Goal: Task Accomplishment & Management: Use online tool/utility

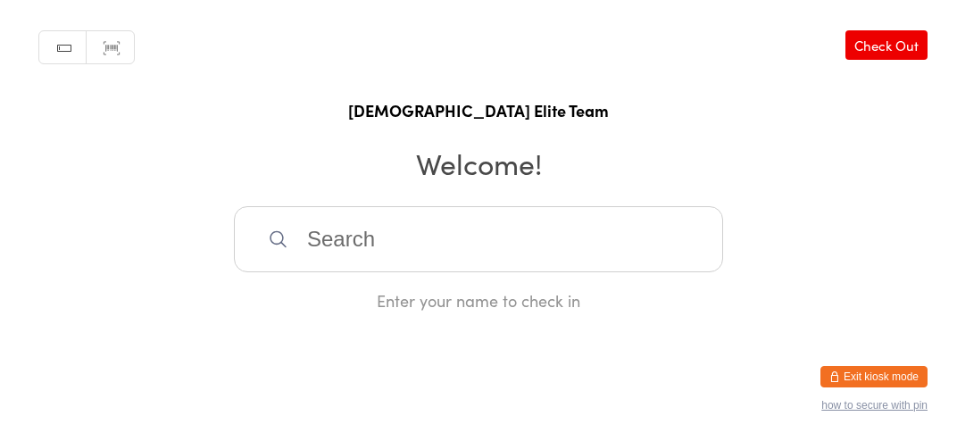
click at [229, 171] on h2 "Welcome!" at bounding box center [478, 163] width 921 height 40
click at [421, 261] on input "search" at bounding box center [478, 239] width 489 height 66
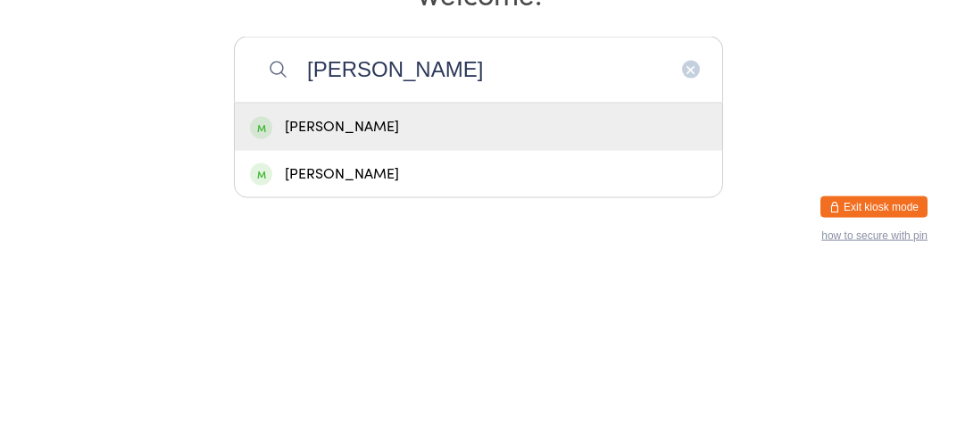
type input "[PERSON_NAME]"
click at [696, 246] on icon "button" at bounding box center [691, 239] width 14 height 14
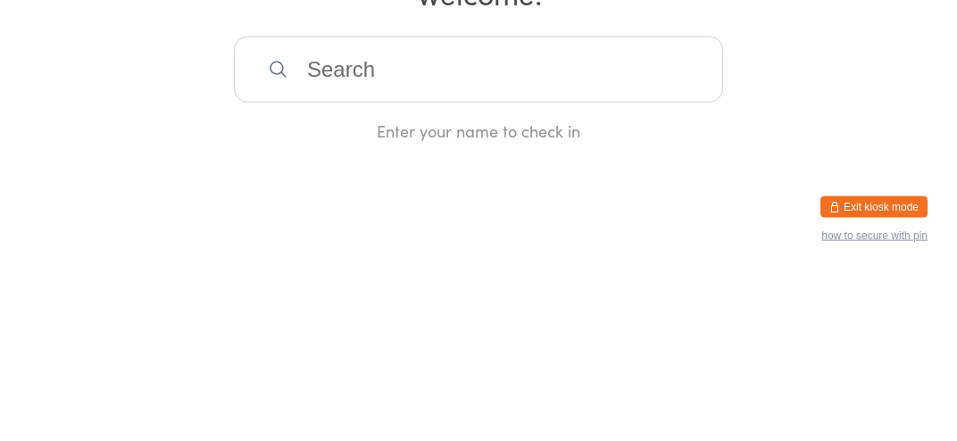
click at [696, 264] on input "search" at bounding box center [478, 239] width 489 height 66
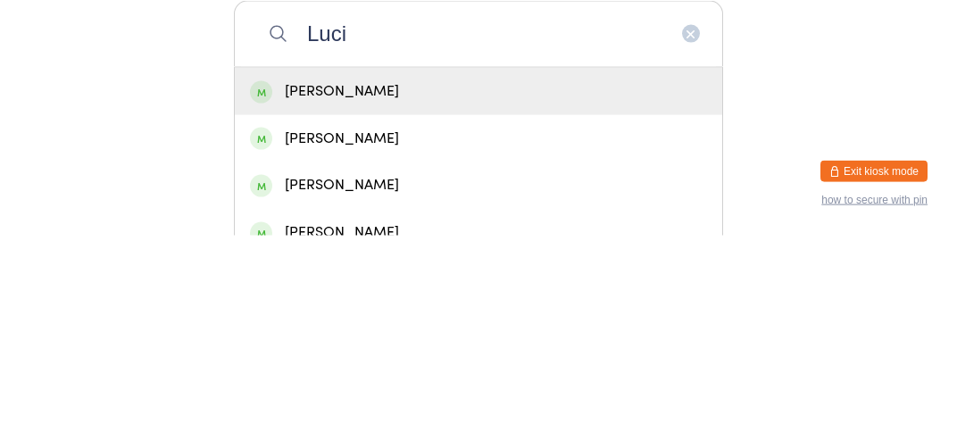
type input "Luci"
click at [392, 321] on div "[PERSON_NAME]" at bounding box center [478, 296] width 487 height 47
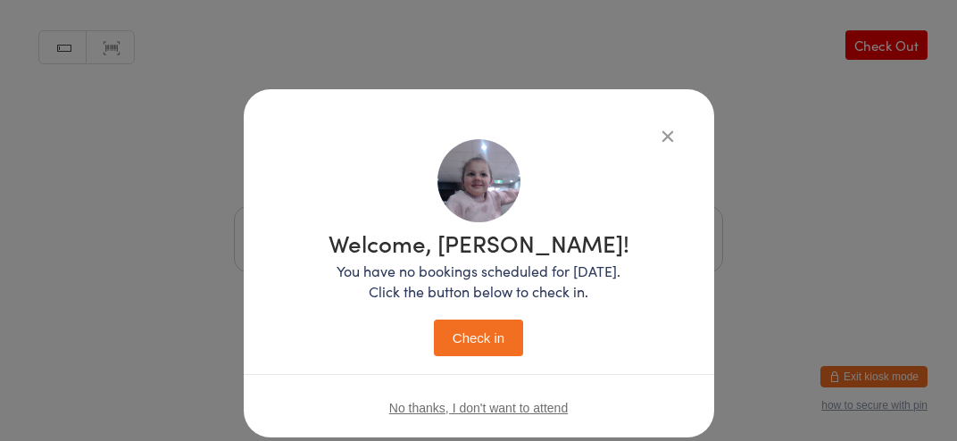
click at [480, 330] on button "Check in" at bounding box center [478, 338] width 89 height 37
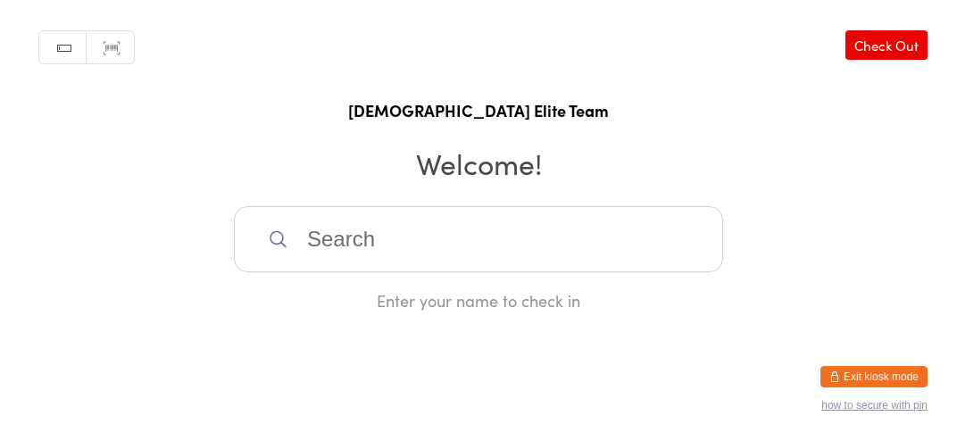
click at [496, 256] on input "search" at bounding box center [478, 239] width 489 height 66
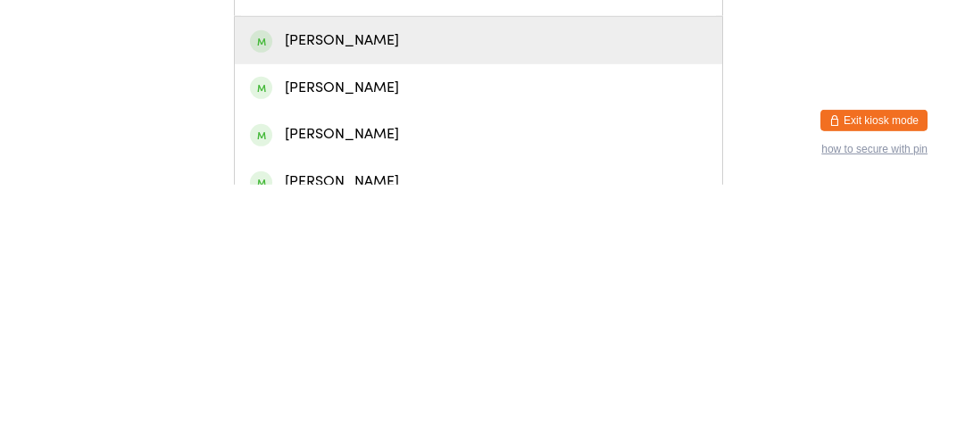
type input "[PERSON_NAME]"
click at [563, 368] on div "[PERSON_NAME]" at bounding box center [478, 344] width 487 height 47
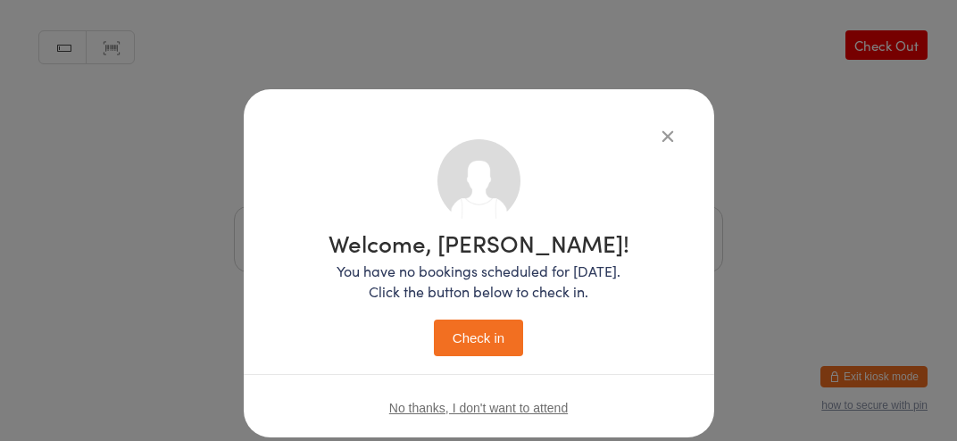
click at [486, 336] on button "Check in" at bounding box center [478, 338] width 89 height 37
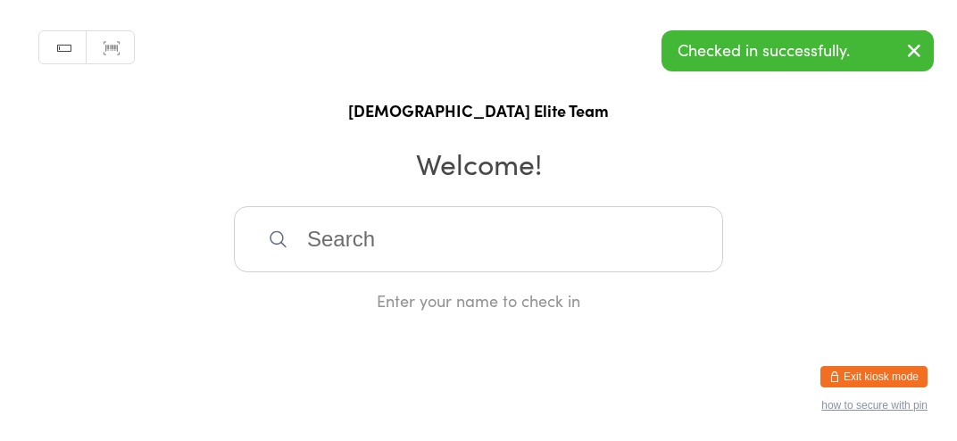
click at [482, 272] on input "search" at bounding box center [478, 239] width 489 height 66
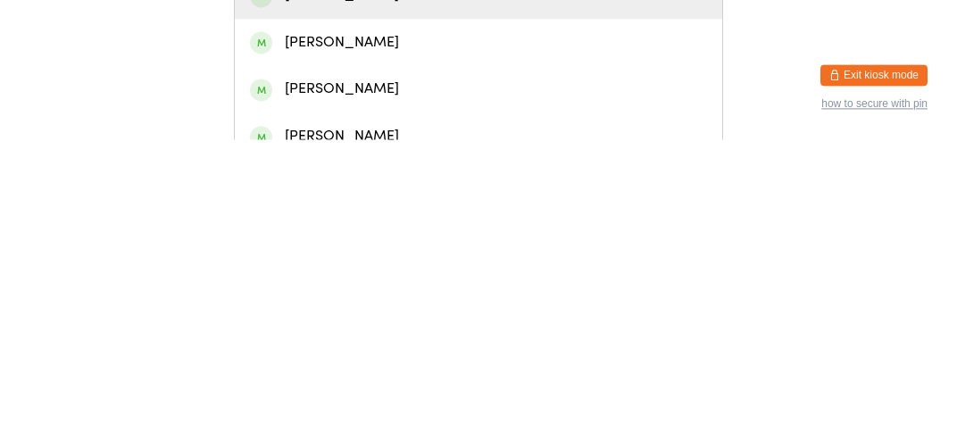
type input "[PERSON_NAME]"
click at [379, 403] on div "[PERSON_NAME]" at bounding box center [478, 391] width 457 height 24
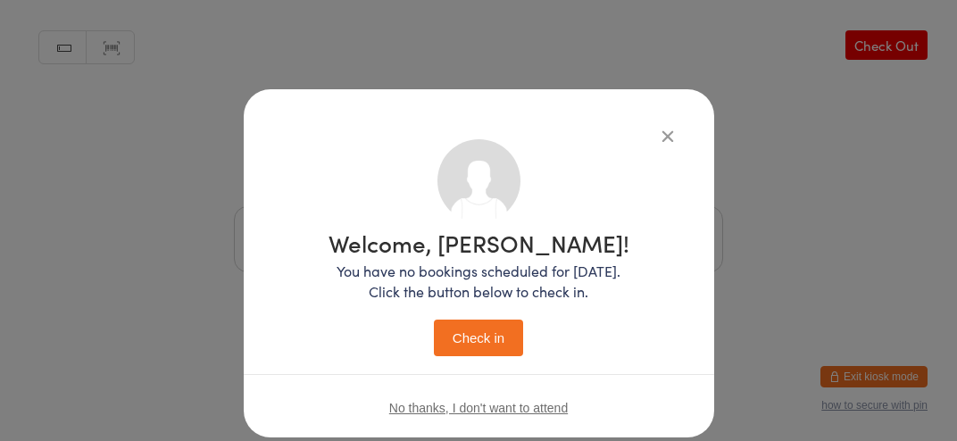
click at [489, 351] on button "Check in" at bounding box center [478, 338] width 89 height 37
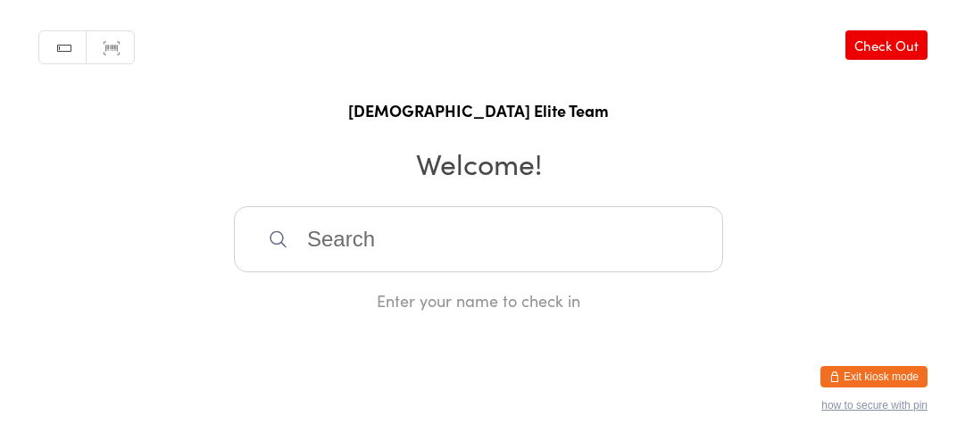
click at [519, 214] on div "Manual search Scanner input Check Out [DEMOGRAPHIC_DATA] Elite Team Welcome! En…" at bounding box center [478, 156] width 957 height 312
click at [665, 248] on input "search" at bounding box center [478, 239] width 489 height 66
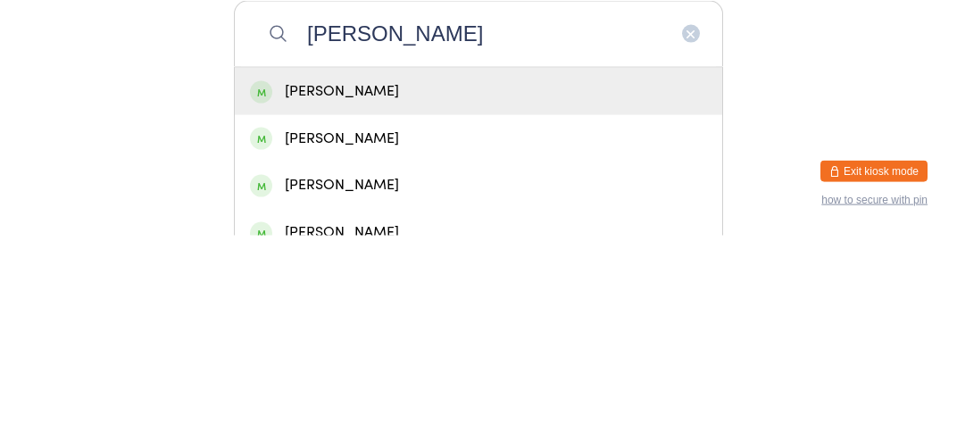
type input "[PERSON_NAME]"
click at [367, 309] on div "[PERSON_NAME]" at bounding box center [478, 297] width 457 height 24
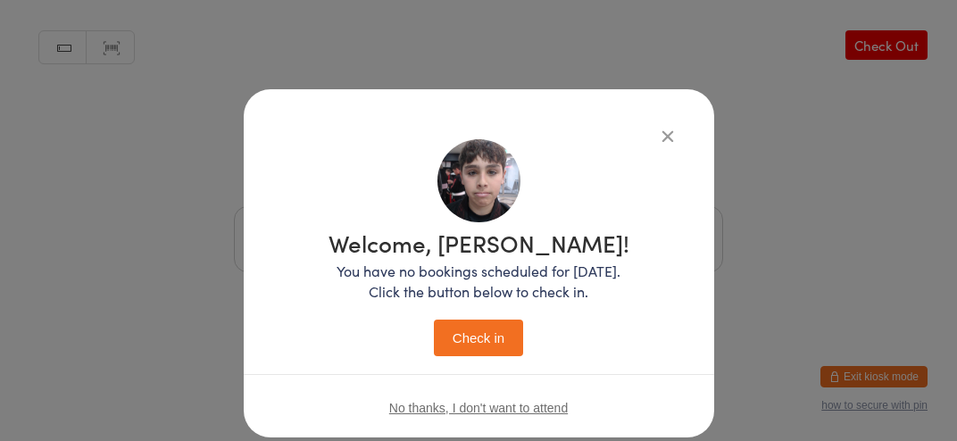
click at [483, 343] on button "Check in" at bounding box center [478, 338] width 89 height 37
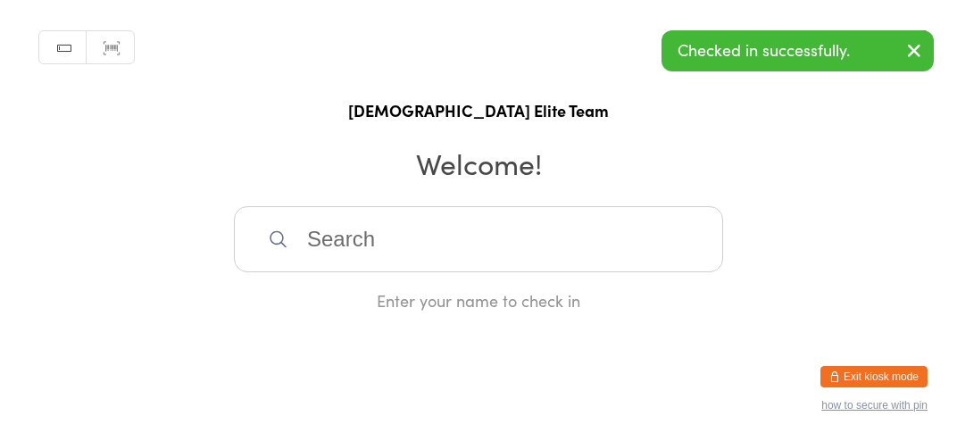
click at [326, 258] on input "search" at bounding box center [478, 239] width 489 height 66
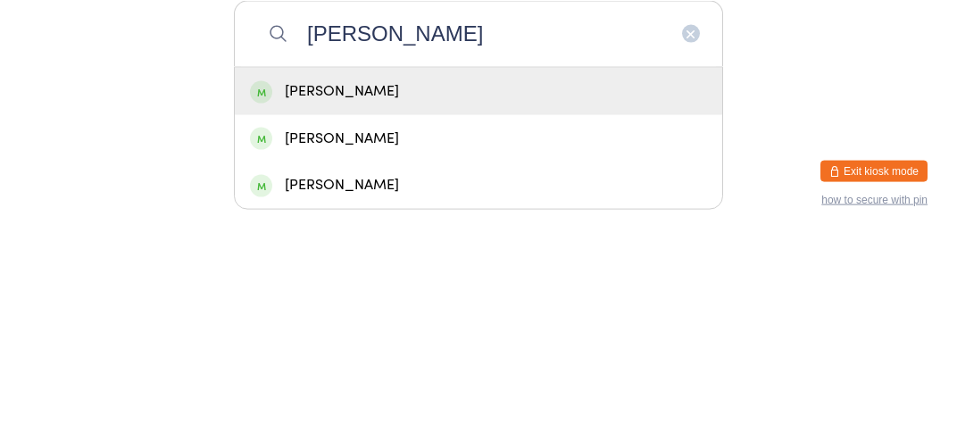
type input "[PERSON_NAME]"
click at [330, 309] on div "[PERSON_NAME]" at bounding box center [478, 297] width 457 height 24
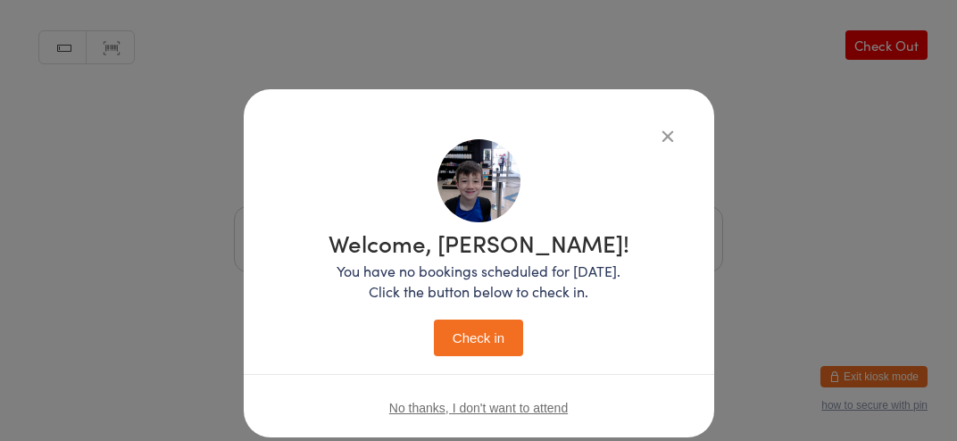
click at [479, 346] on button "Check in" at bounding box center [478, 338] width 89 height 37
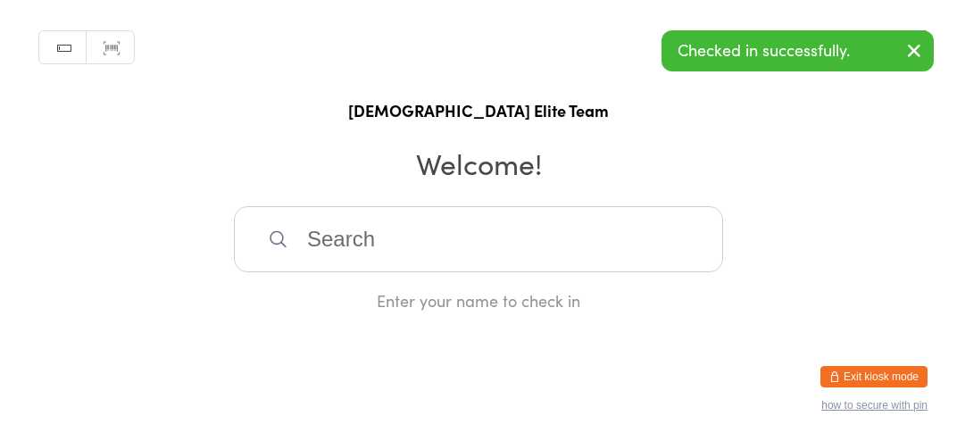
click at [333, 270] on input "search" at bounding box center [478, 239] width 489 height 66
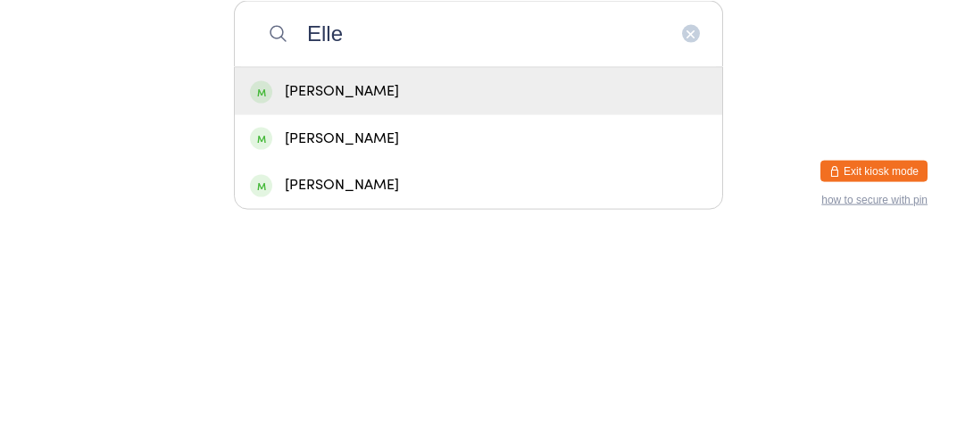
type input "Elle"
click at [343, 303] on div "[PERSON_NAME]" at bounding box center [478, 297] width 457 height 24
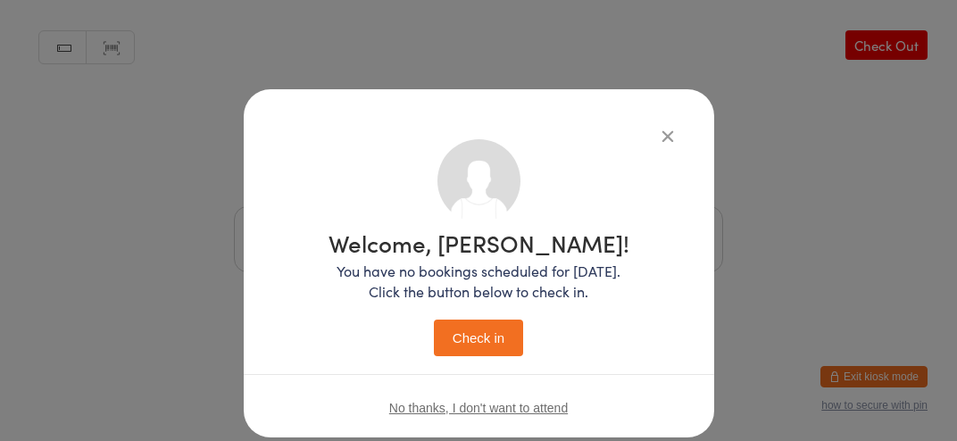
click at [476, 354] on button "Check in" at bounding box center [478, 338] width 89 height 37
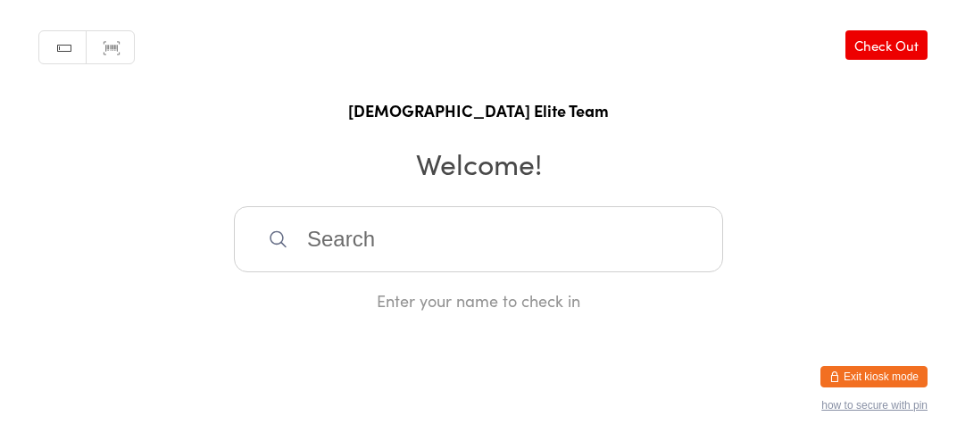
click at [568, 247] on input "search" at bounding box center [478, 239] width 489 height 66
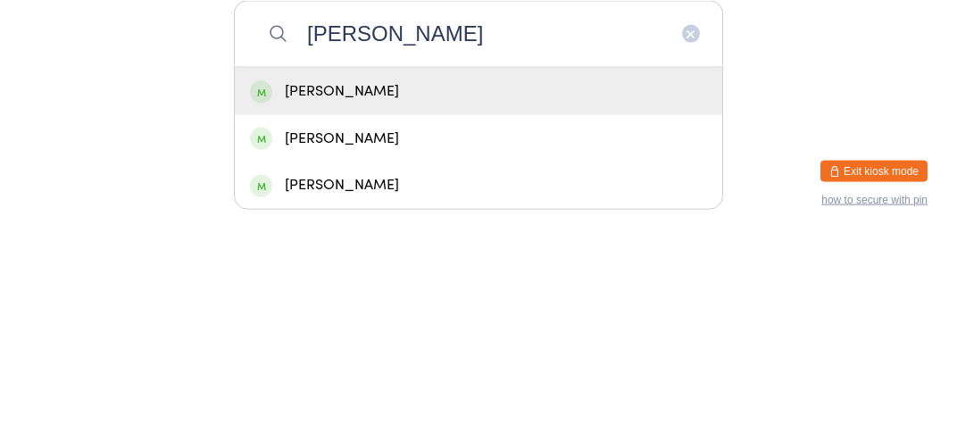
type input "[PERSON_NAME]"
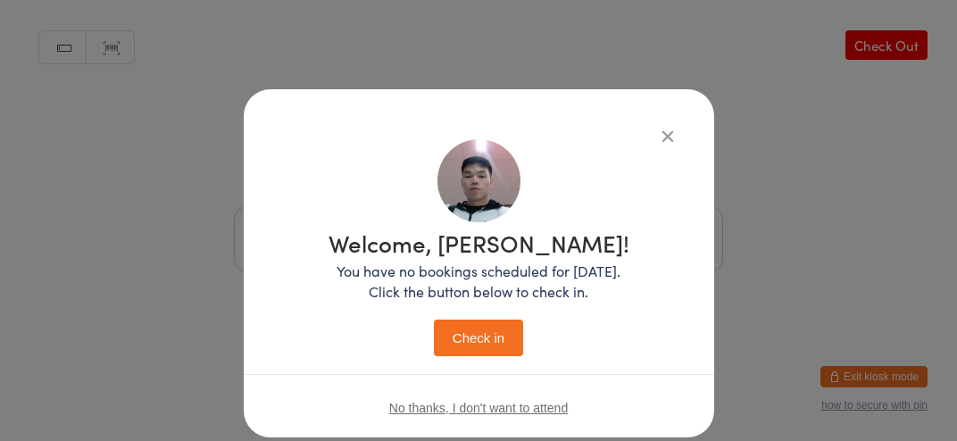
click at [671, 139] on icon "button" at bounding box center [668, 136] width 20 height 20
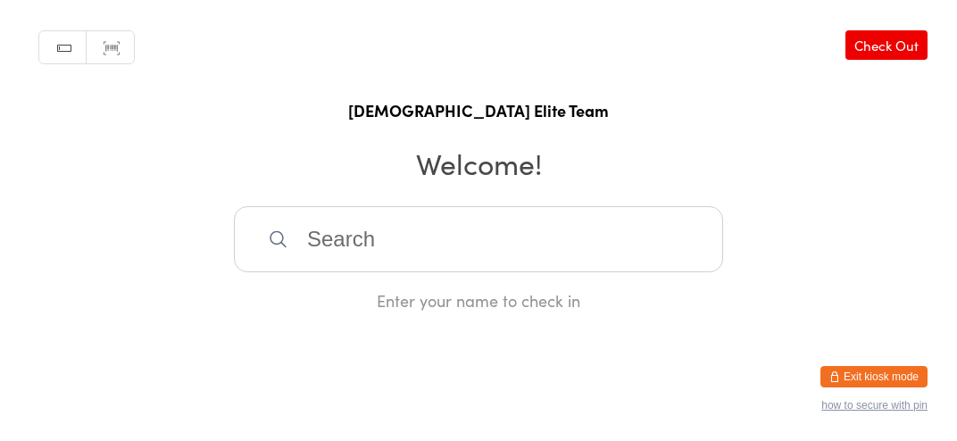
click at [579, 265] on input "search" at bounding box center [478, 239] width 489 height 66
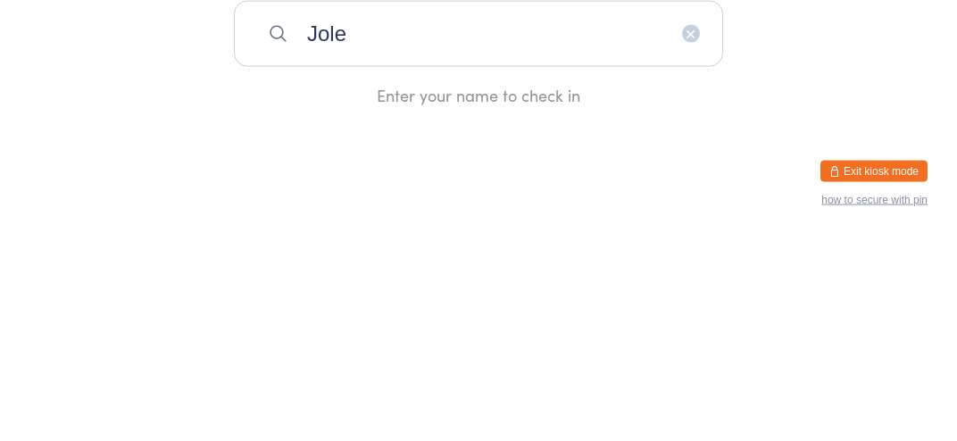
type input "Jole"
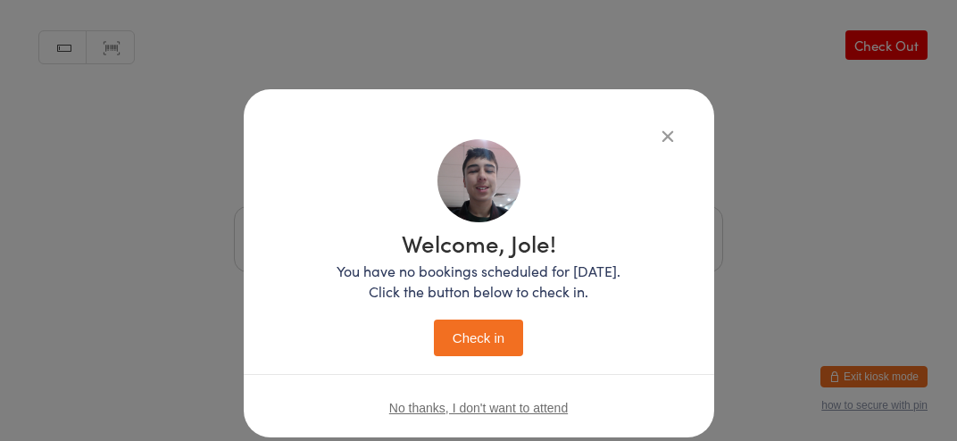
click at [498, 342] on button "Check in" at bounding box center [478, 338] width 89 height 37
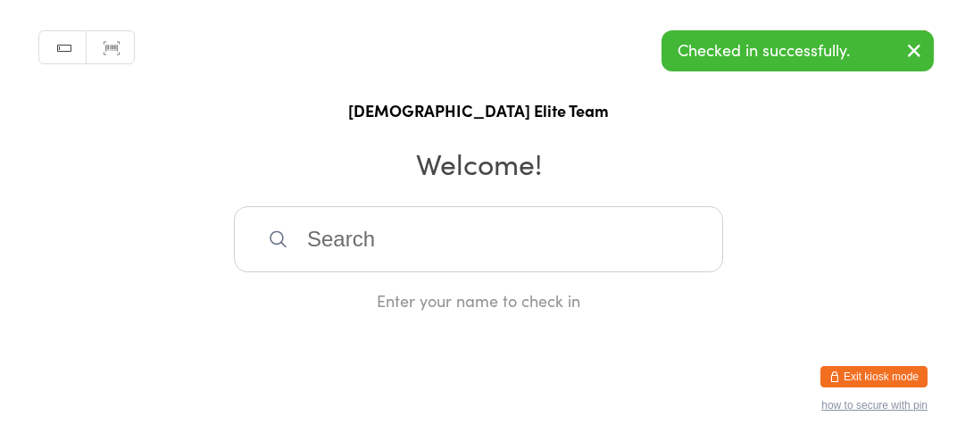
click at [341, 268] on input "search" at bounding box center [478, 239] width 489 height 66
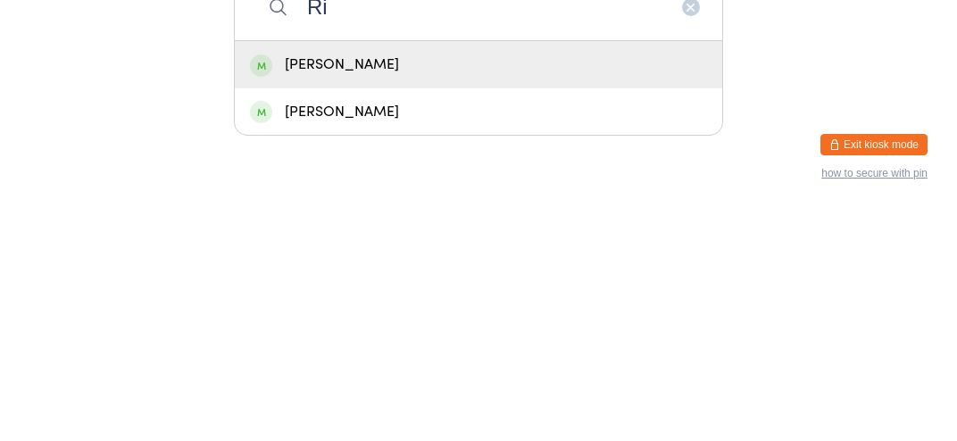
type input "Ri"
click at [334, 309] on div "[PERSON_NAME]" at bounding box center [478, 297] width 457 height 24
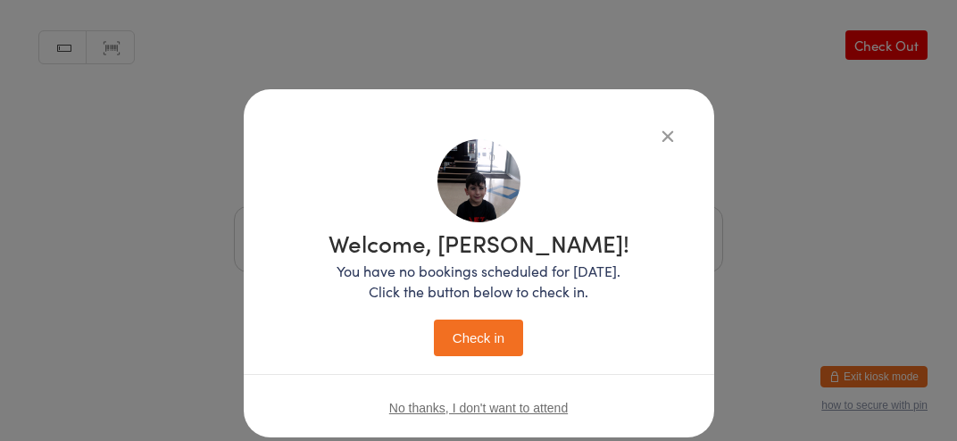
click at [501, 348] on button "Check in" at bounding box center [478, 338] width 89 height 37
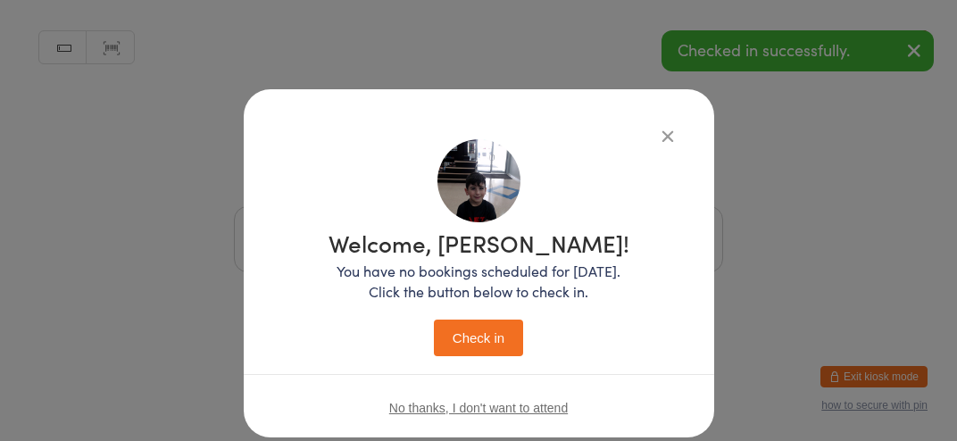
click at [507, 340] on button "Check in" at bounding box center [478, 338] width 89 height 37
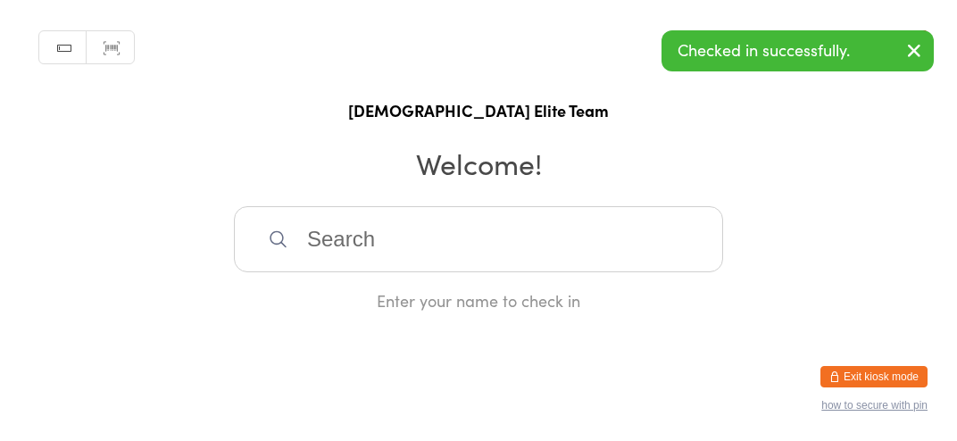
click at [458, 236] on input "search" at bounding box center [478, 239] width 489 height 66
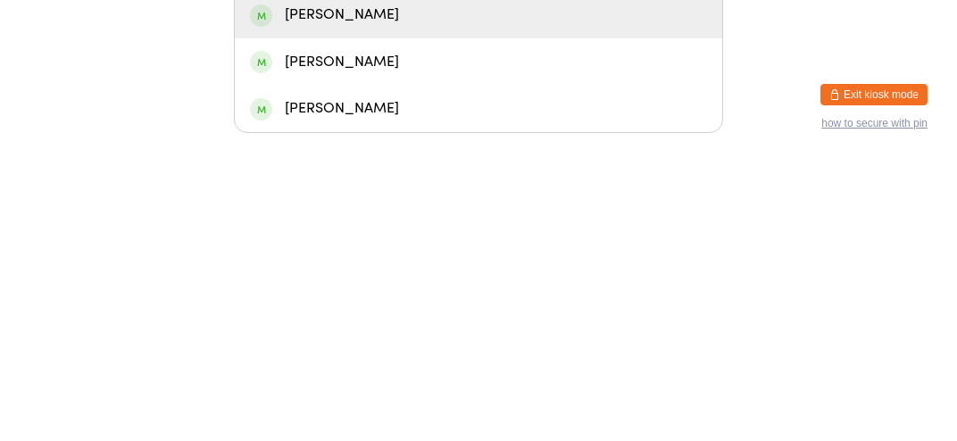
type input "Riz"
click at [382, 356] on div "[PERSON_NAME]" at bounding box center [478, 344] width 457 height 24
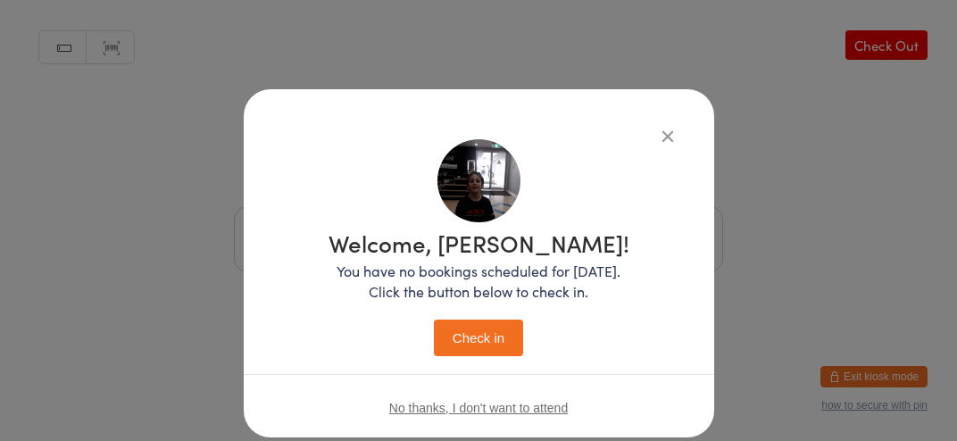
click at [491, 348] on button "Check in" at bounding box center [478, 338] width 89 height 37
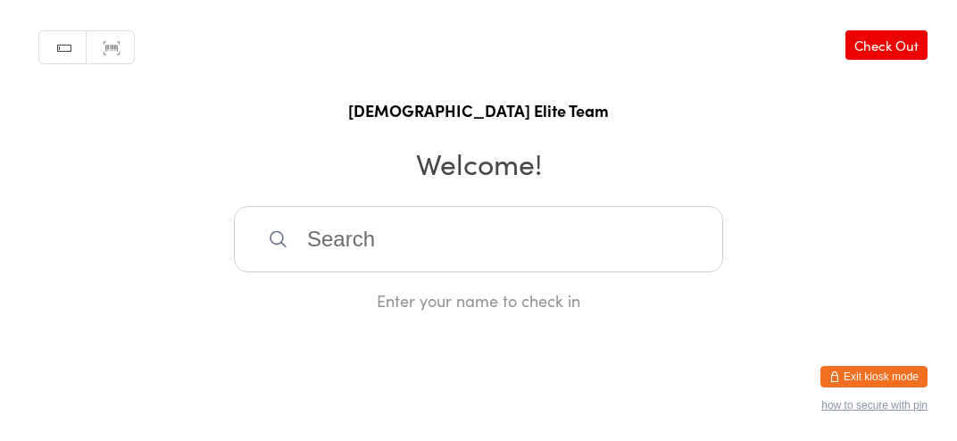
click at [519, 272] on input "search" at bounding box center [478, 239] width 489 height 66
type input "B"
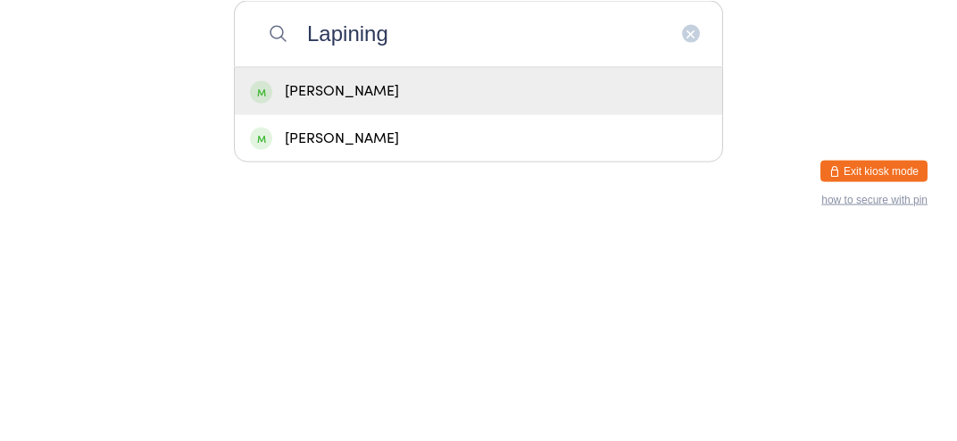
type input "Lapining"
click at [478, 309] on div "[PERSON_NAME]" at bounding box center [478, 297] width 457 height 24
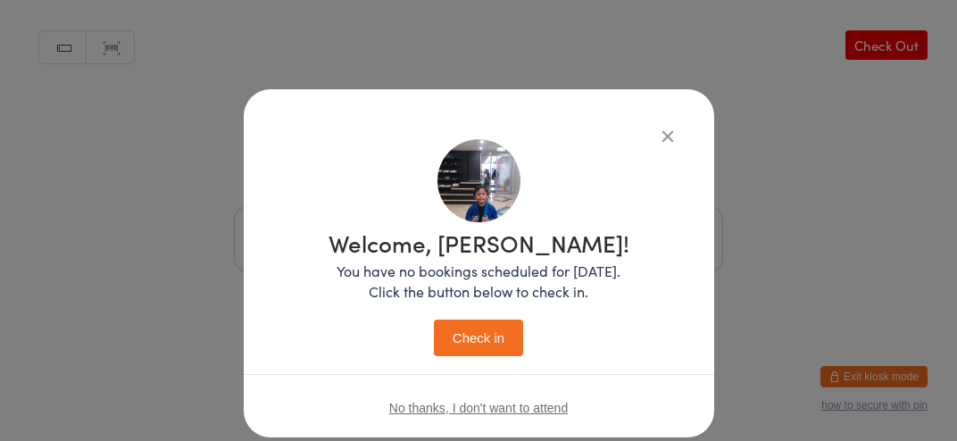
click at [496, 350] on button "Check in" at bounding box center [478, 338] width 89 height 37
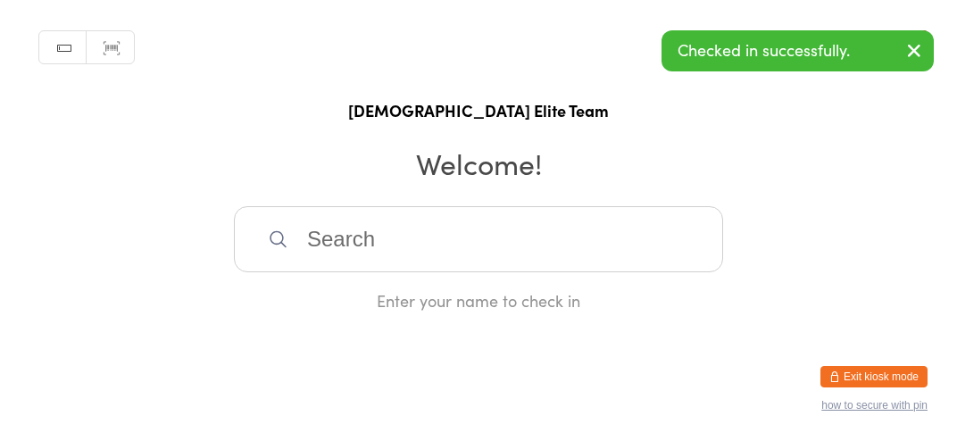
click at [618, 308] on div "Enter your name to check in" at bounding box center [478, 300] width 489 height 22
click at [920, 62] on button "button" at bounding box center [914, 51] width 39 height 41
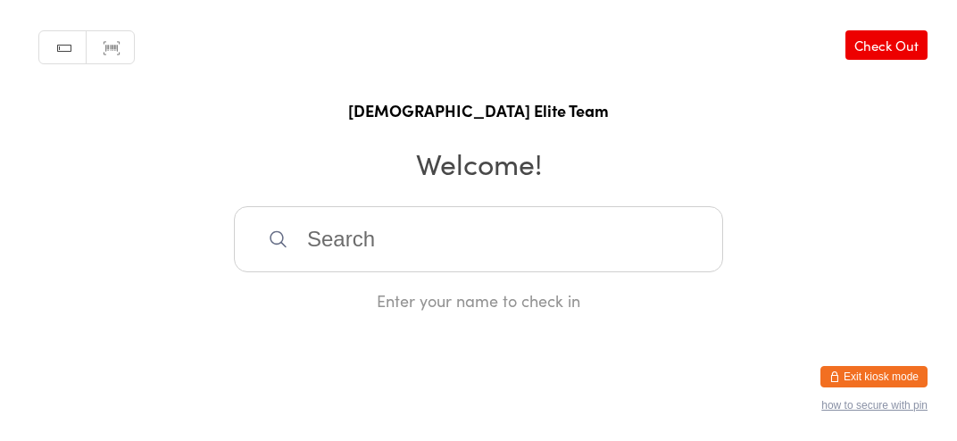
click at [601, 272] on input "search" at bounding box center [478, 239] width 489 height 66
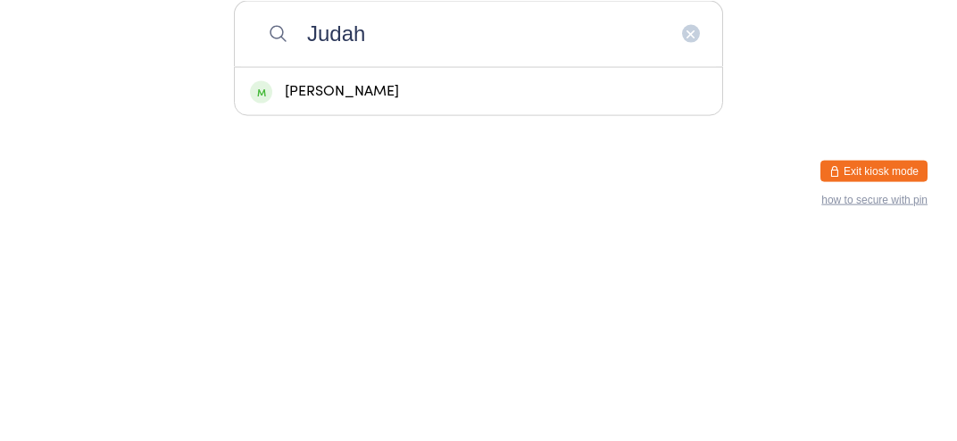
type input "Judah"
click at [420, 321] on div "[PERSON_NAME]" at bounding box center [478, 296] width 487 height 47
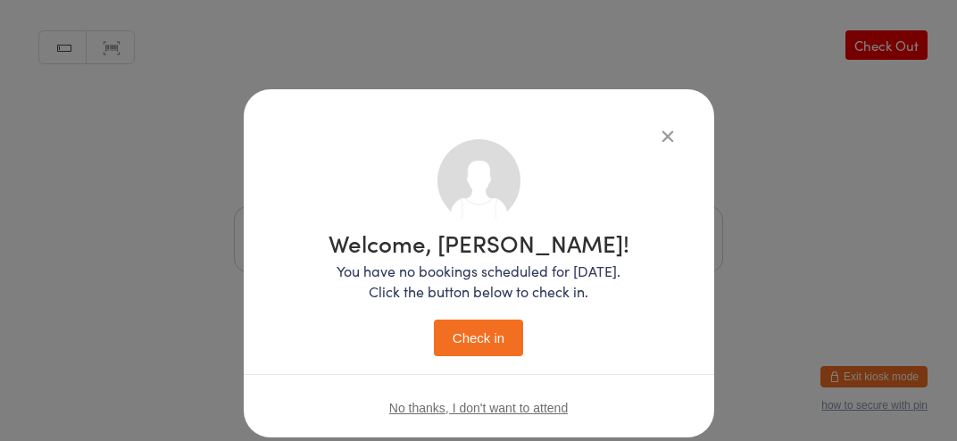
click at [490, 339] on button "Check in" at bounding box center [478, 338] width 89 height 37
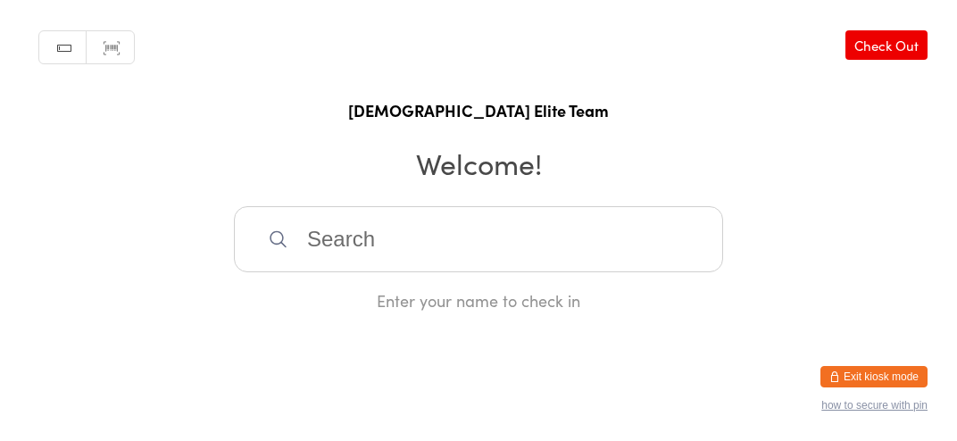
click at [514, 272] on input "search" at bounding box center [478, 239] width 489 height 66
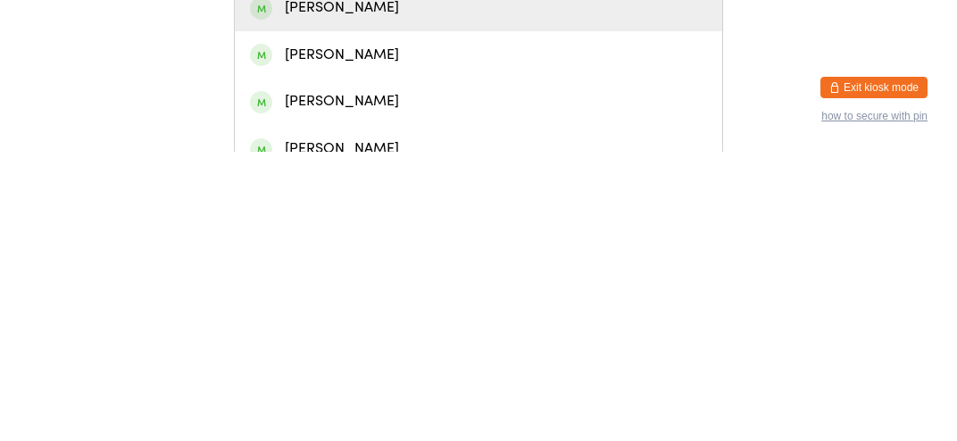
type input "[PERSON_NAME]"
click at [421, 403] on div "[PERSON_NAME]" at bounding box center [478, 391] width 457 height 24
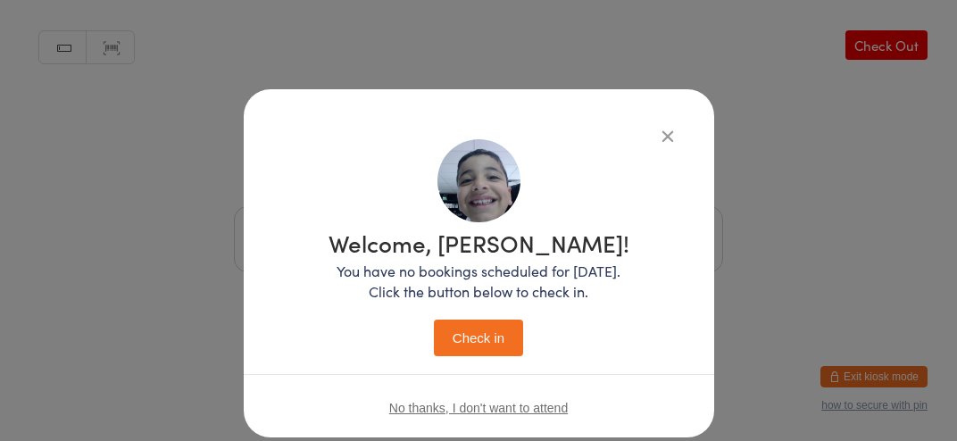
click at [475, 336] on button "Check in" at bounding box center [478, 338] width 89 height 37
